Goal: Use online tool/utility: Utilize a website feature to perform a specific function

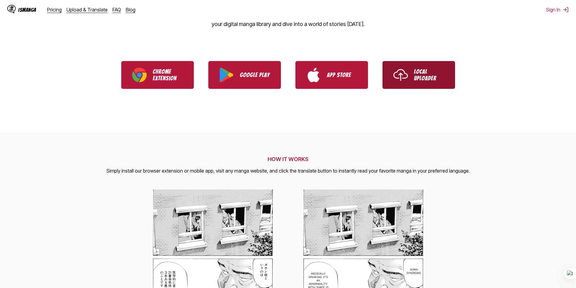
scroll to position [30, 0]
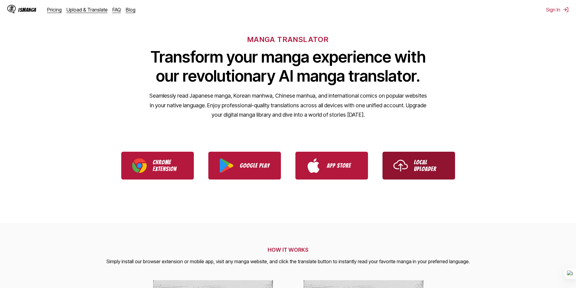
click at [416, 172] on link "Local Uploader" at bounding box center [418, 166] width 73 height 28
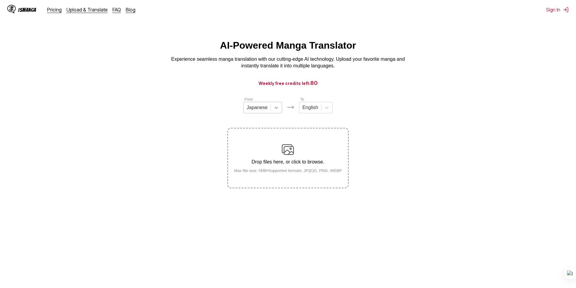
click at [277, 111] on icon at bounding box center [276, 108] width 6 height 6
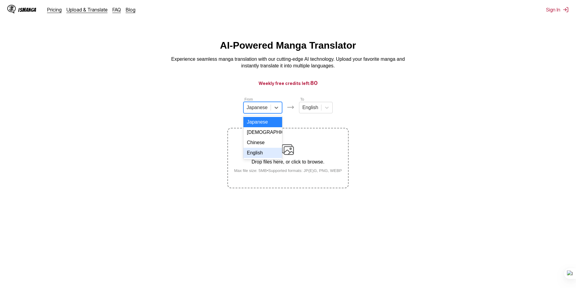
click at [263, 157] on div "English" at bounding box center [262, 153] width 39 height 10
click at [323, 111] on icon at bounding box center [324, 108] width 6 height 6
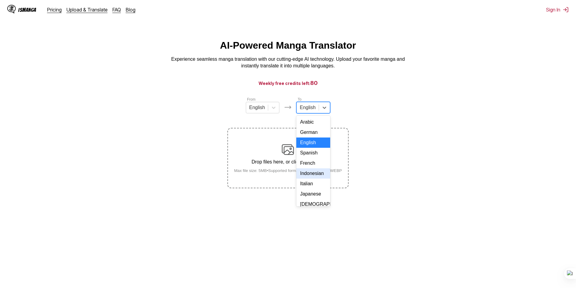
click at [308, 179] on div "Indonesian" at bounding box center [313, 173] width 34 height 10
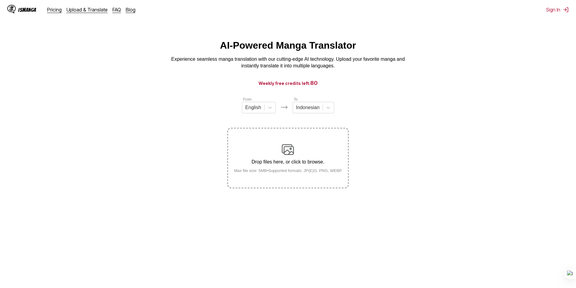
click at [292, 165] on p "Drop files here, or click to browse." at bounding box center [288, 161] width 118 height 5
click at [0, 0] on input "Drop files here, or click to browse. Max file size: 5MB • Supported formats: JP…" at bounding box center [0, 0] width 0 height 0
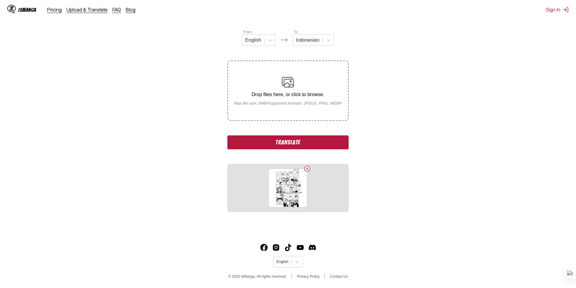
click at [287, 145] on button "Translate" at bounding box center [287, 142] width 121 height 14
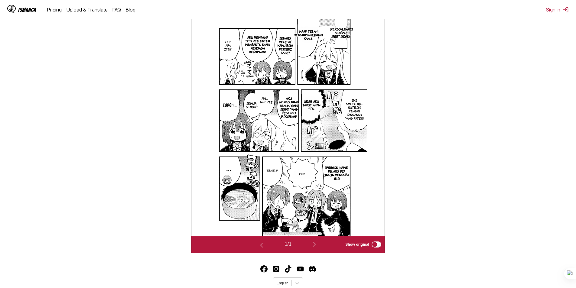
scroll to position [170, 0]
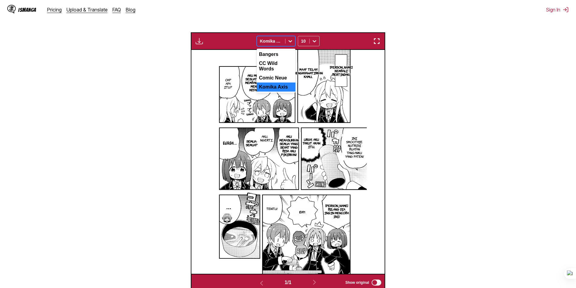
click at [290, 40] on icon at bounding box center [290, 41] width 6 height 6
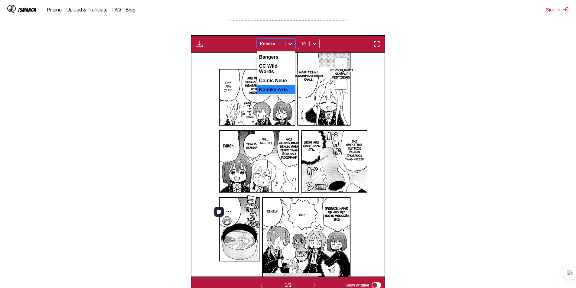
scroll to position [50, 0]
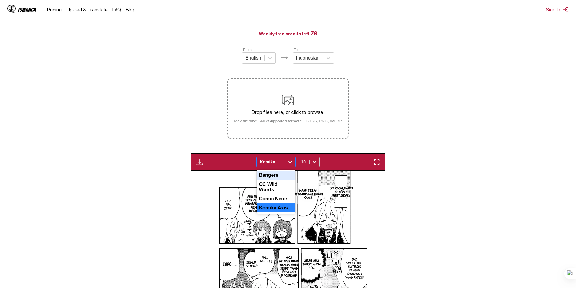
click at [201, 163] on img "button" at bounding box center [198, 161] width 7 height 7
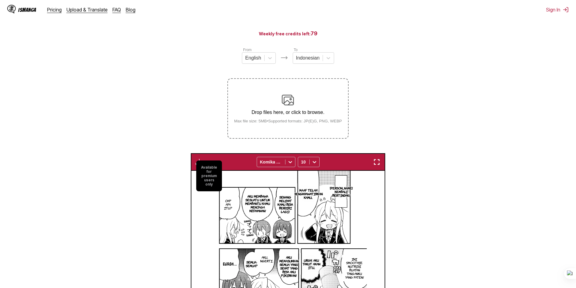
click at [186, 130] on section "From English To Indonesian Drop files here, or click to browse. Max file size: …" at bounding box center [288, 229] width 566 height 365
click at [198, 160] on img "button" at bounding box center [198, 161] width 7 height 7
click at [204, 185] on small "Available for premium users only" at bounding box center [209, 175] width 26 height 31
click at [153, 186] on section "From English To Indonesian Drop files here, or click to browse. Max file size: …" at bounding box center [288, 229] width 566 height 365
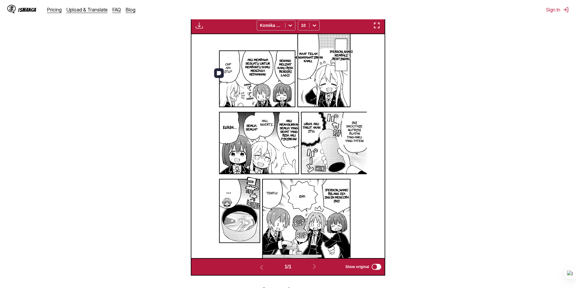
scroll to position [231, 0]
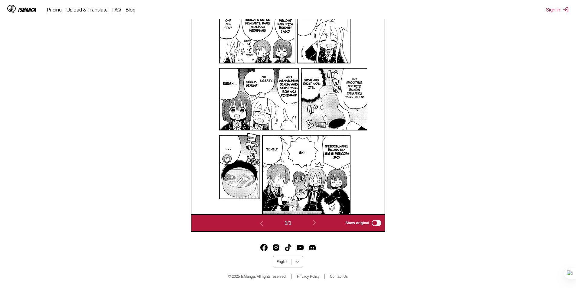
click at [298, 261] on icon at bounding box center [297, 262] width 6 height 6
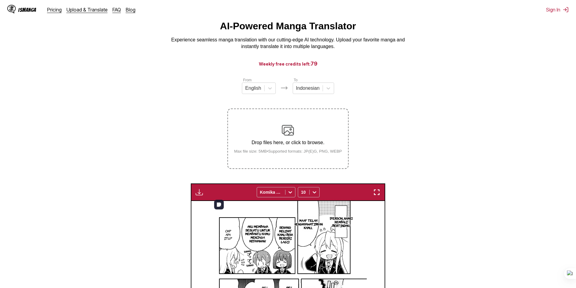
scroll to position [50, 0]
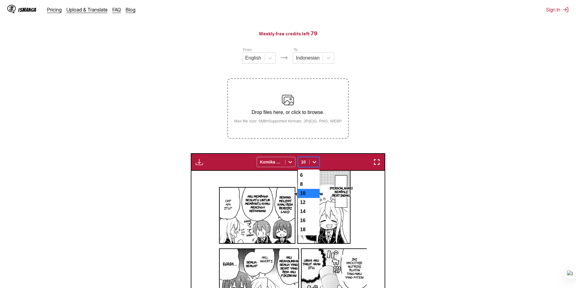
click at [314, 163] on icon at bounding box center [314, 162] width 6 height 6
click at [195, 164] on button "button" at bounding box center [199, 162] width 11 height 8
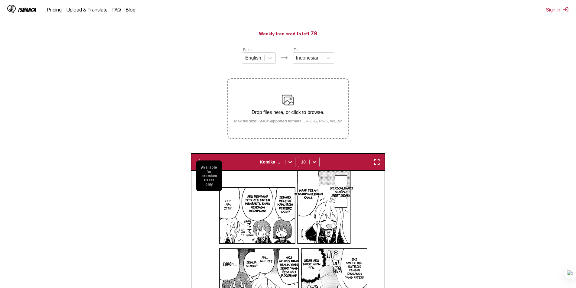
click at [202, 172] on small "Available for premium users only" at bounding box center [209, 175] width 26 height 31
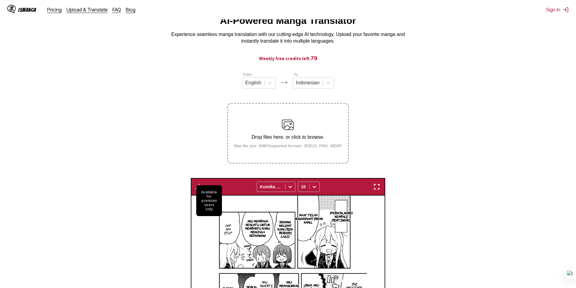
scroll to position [0, 0]
